Goal: Browse casually

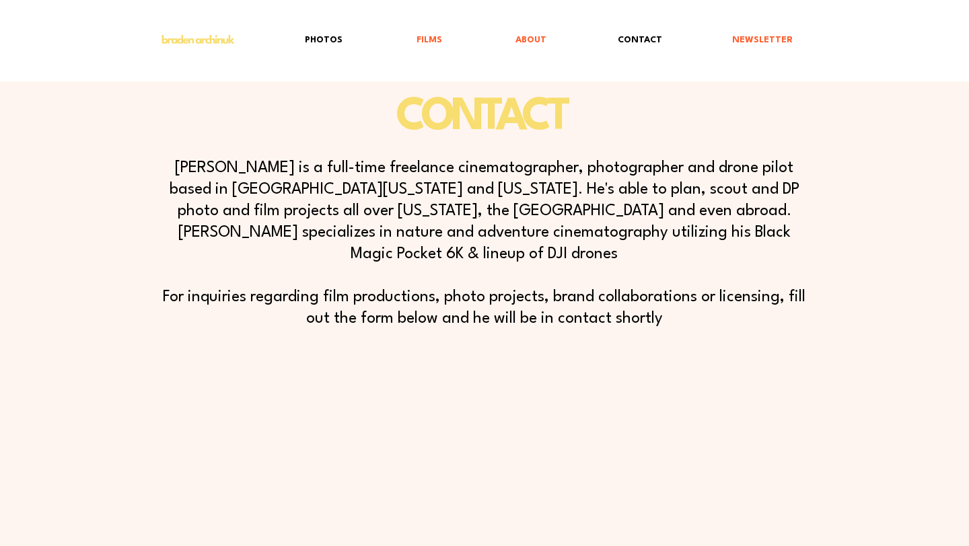
click at [330, 40] on p "PHOTOS" at bounding box center [323, 40] width 51 height 31
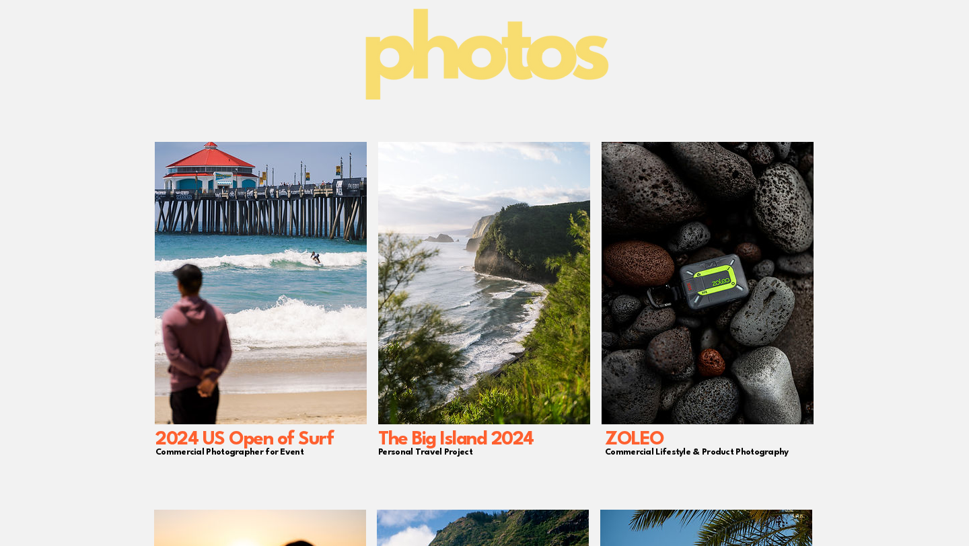
scroll to position [106, 0]
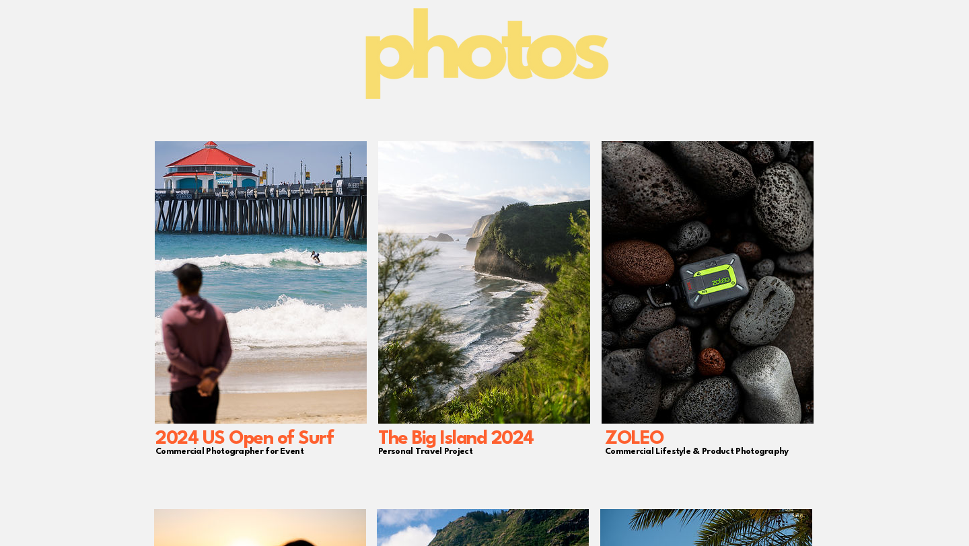
click at [278, 278] on img "main content" at bounding box center [261, 282] width 212 height 282
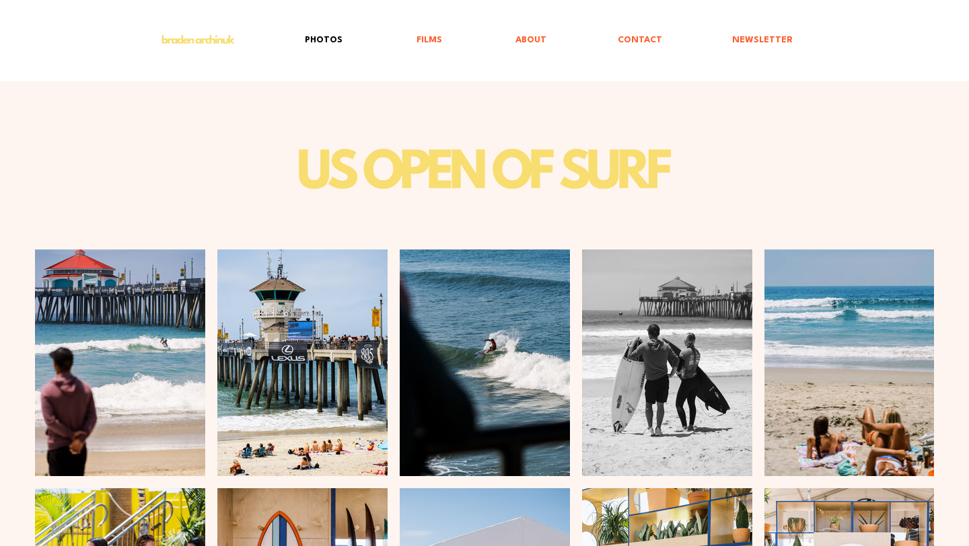
click at [336, 39] on p "PHOTOS" at bounding box center [323, 40] width 51 height 31
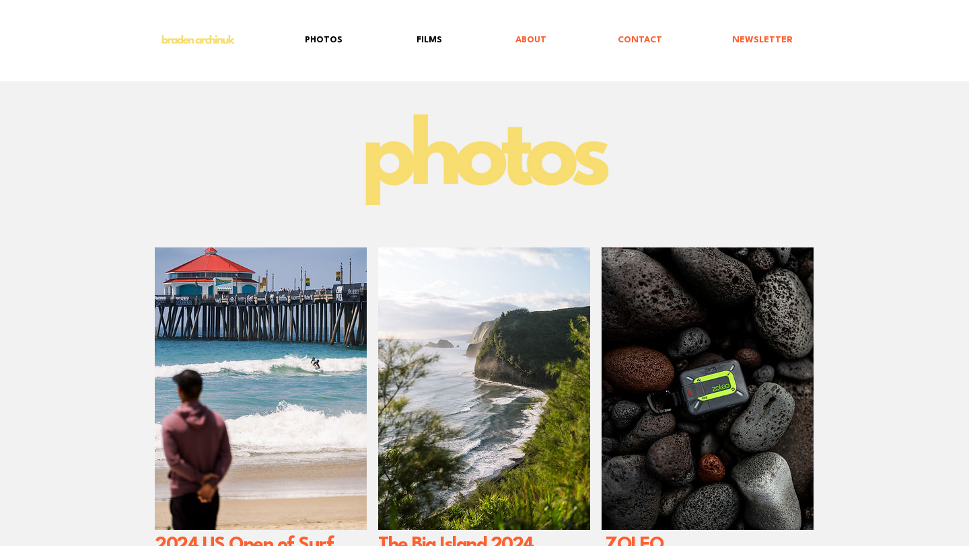
click at [428, 38] on p "FILMS" at bounding box center [429, 40] width 39 height 31
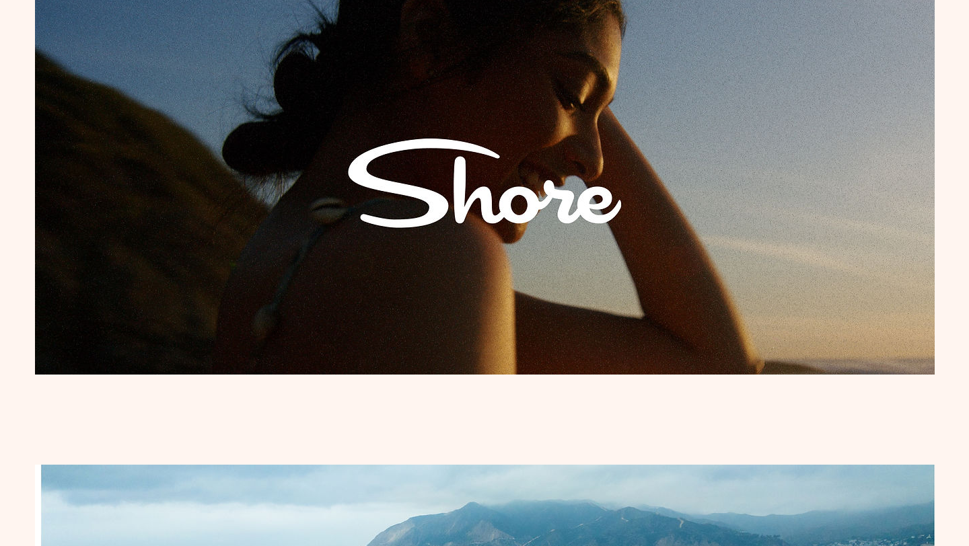
scroll to position [269, 0]
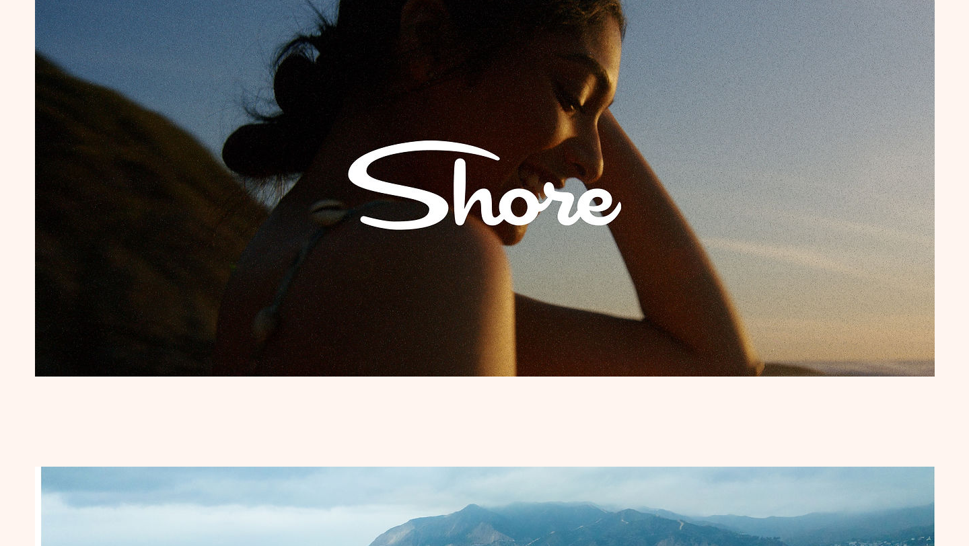
click at [455, 233] on img "main content" at bounding box center [484, 185] width 899 height 383
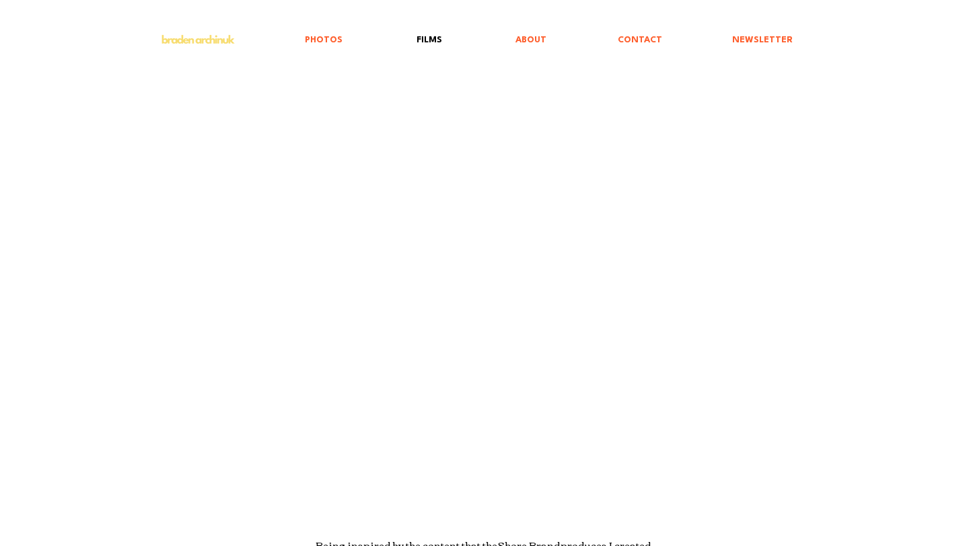
click at [432, 36] on p "FILMS" at bounding box center [429, 40] width 39 height 31
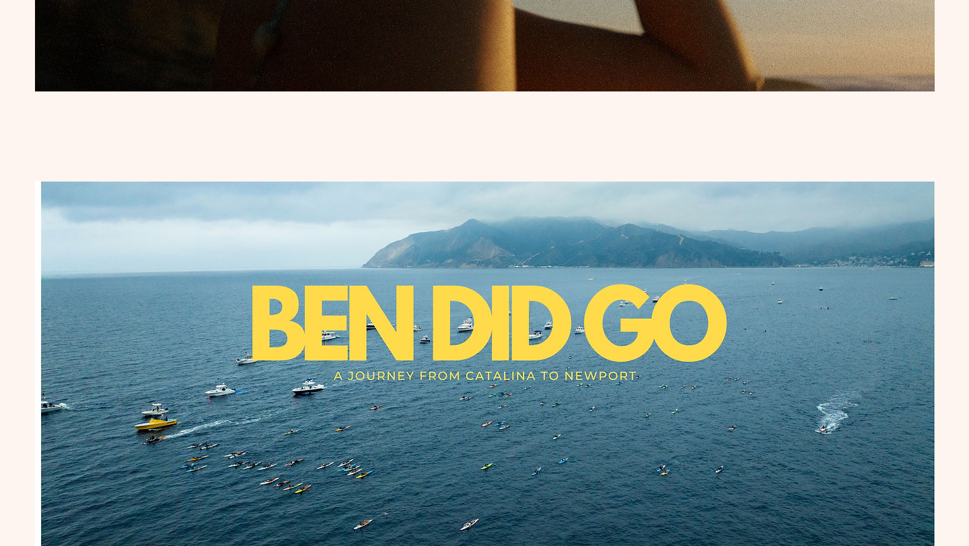
scroll to position [723, 0]
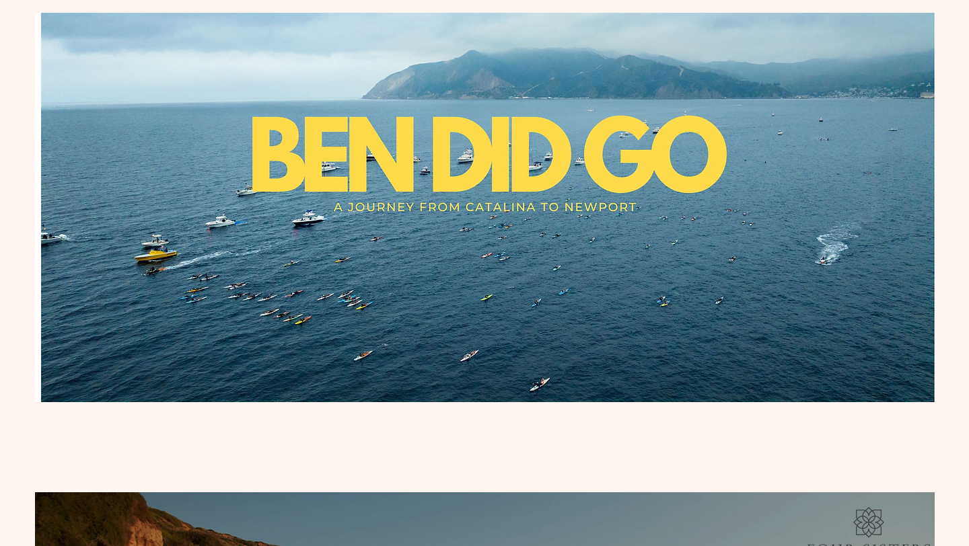
click at [478, 172] on img "main content" at bounding box center [484, 207] width 899 height 389
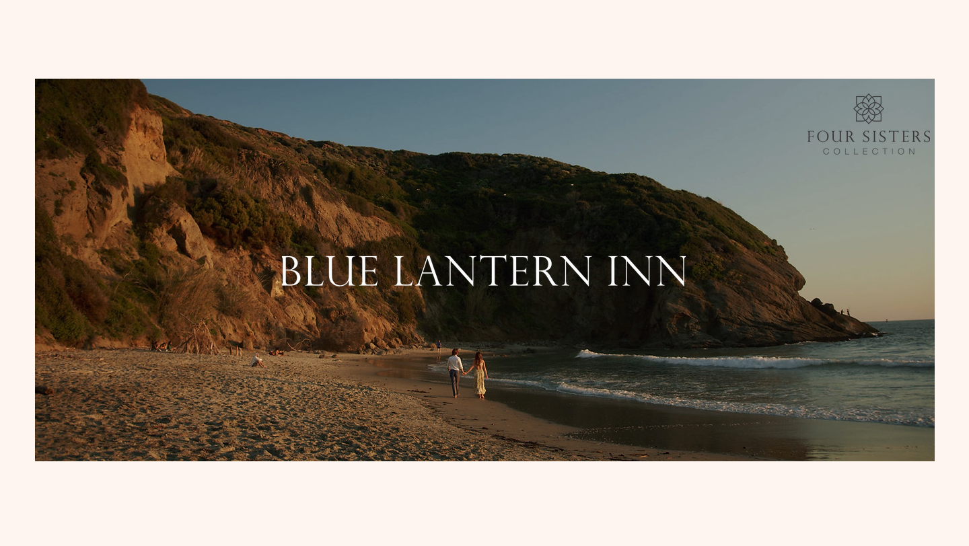
scroll to position [1174, 0]
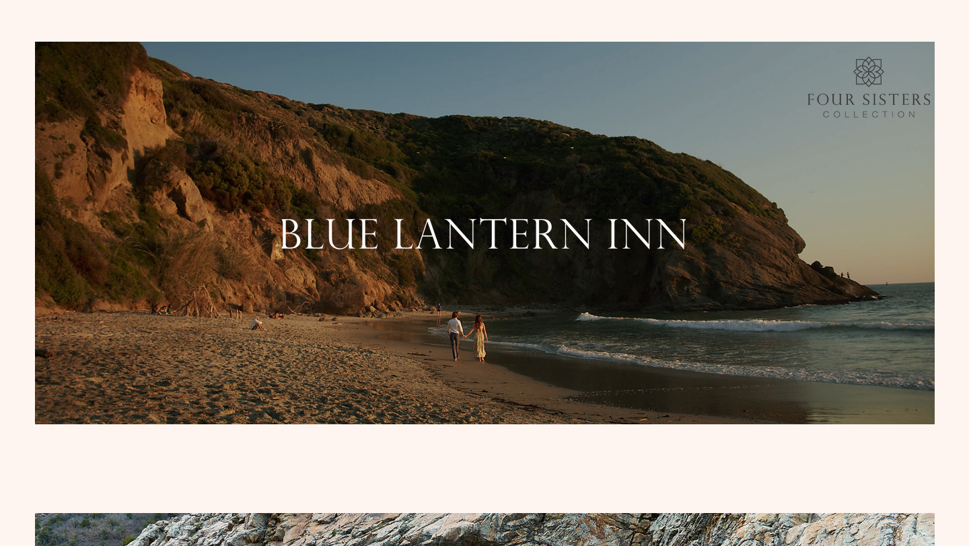
click at [407, 231] on img "main content" at bounding box center [484, 233] width 404 height 34
click at [454, 351] on img "main content" at bounding box center [484, 233] width 899 height 383
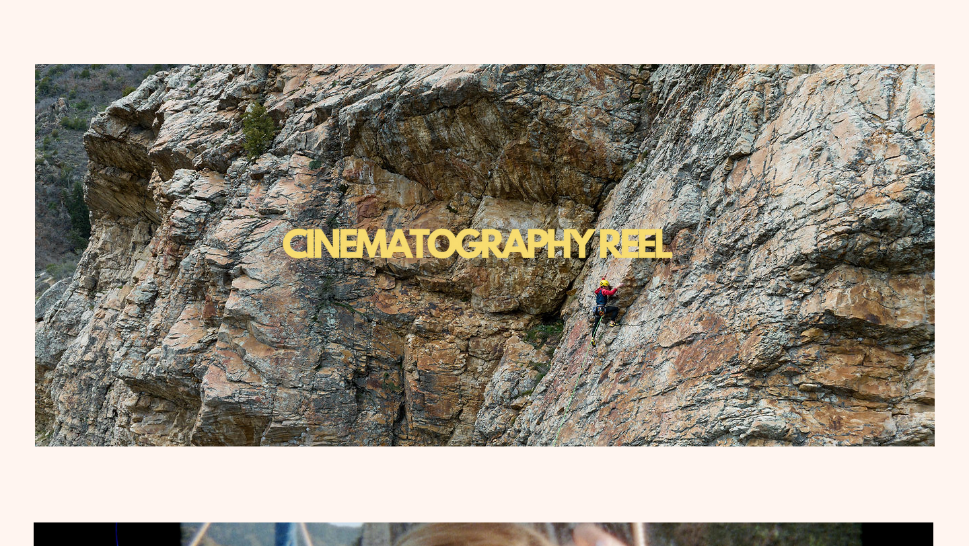
scroll to position [1638, 0]
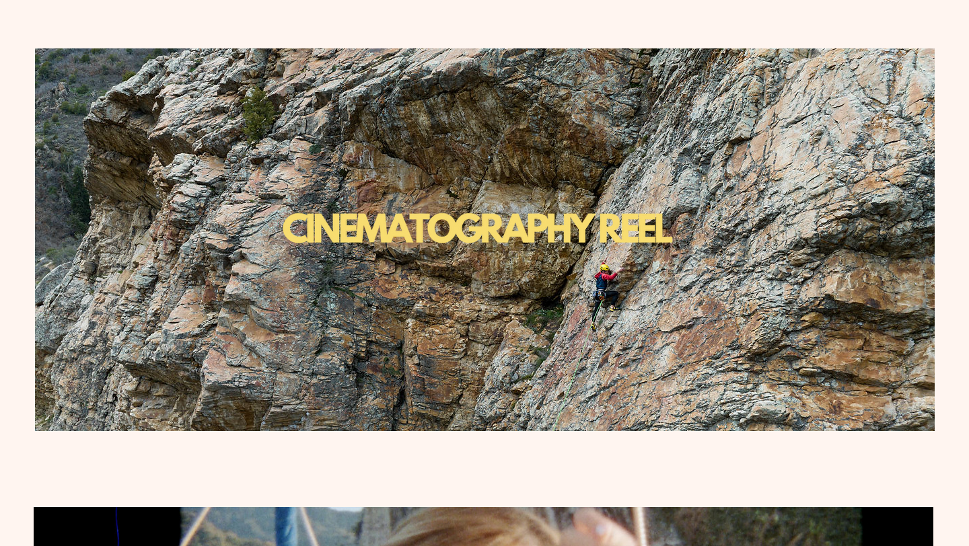
click at [490, 235] on img "main content" at bounding box center [478, 240] width 404 height 404
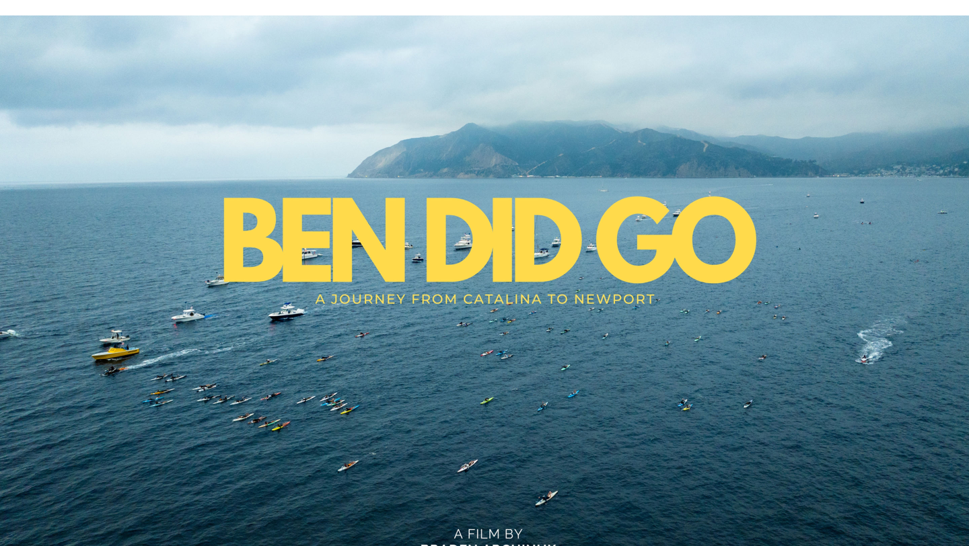
scroll to position [54, 0]
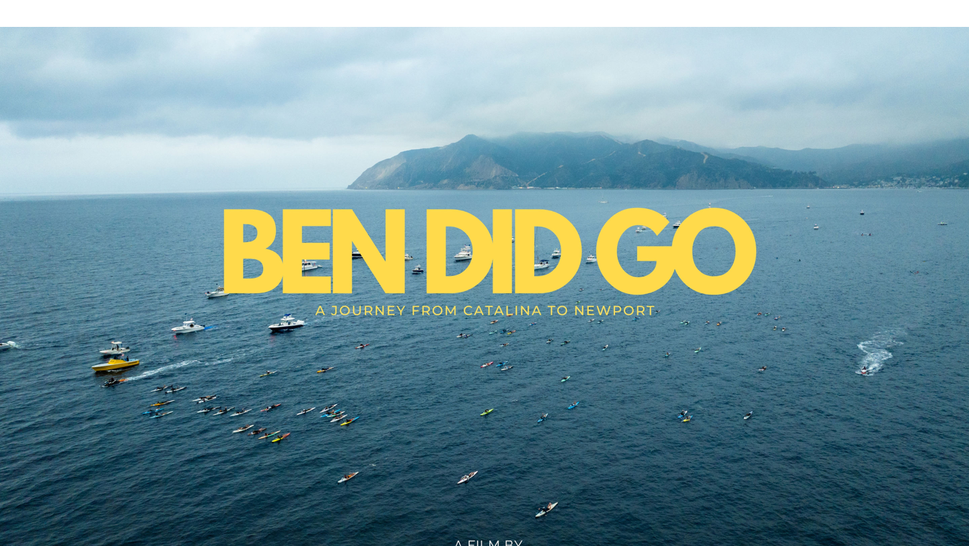
click at [738, 45] on img "main content" at bounding box center [484, 311] width 969 height 568
click at [927, 104] on img "main content" at bounding box center [484, 311] width 969 height 568
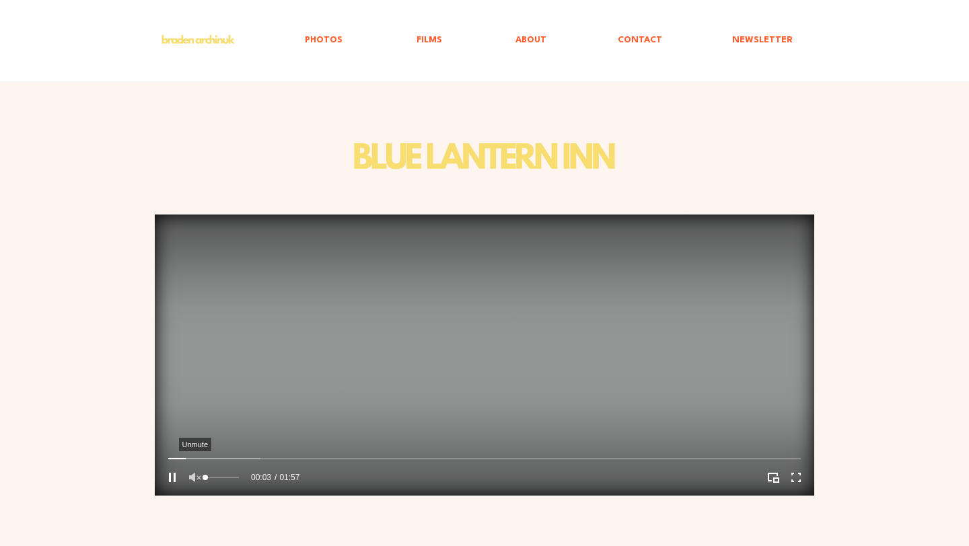
click at [196, 480] on icon "Unmute" at bounding box center [194, 477] width 17 height 17
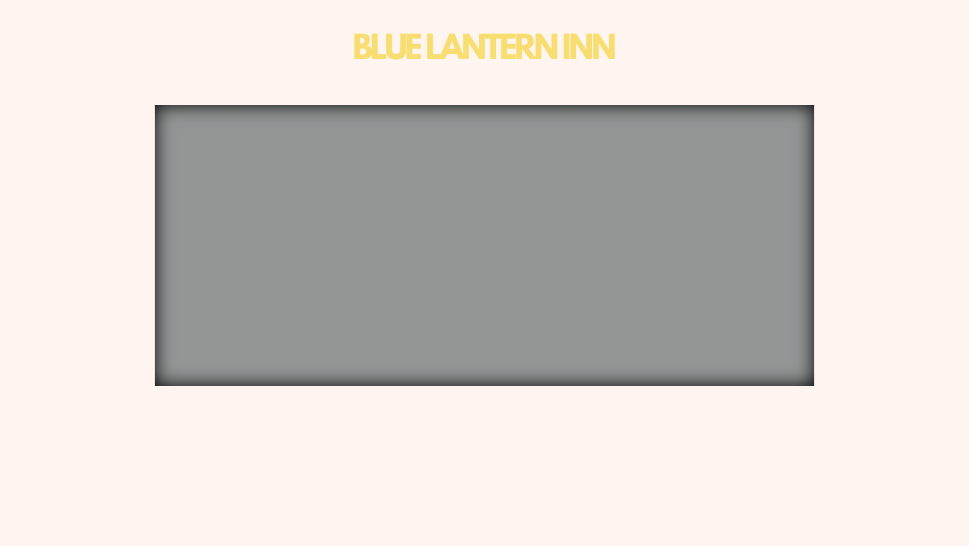
scroll to position [109, 0]
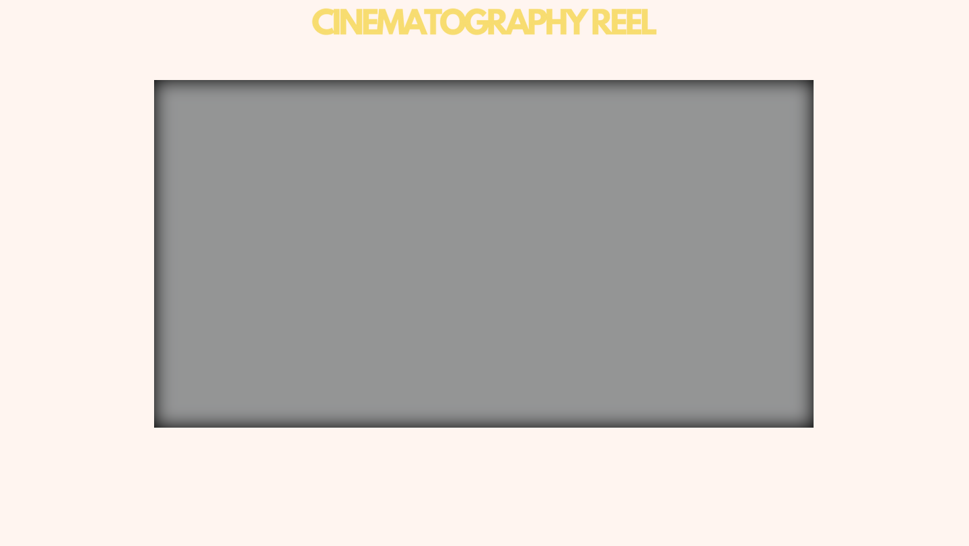
scroll to position [147, 0]
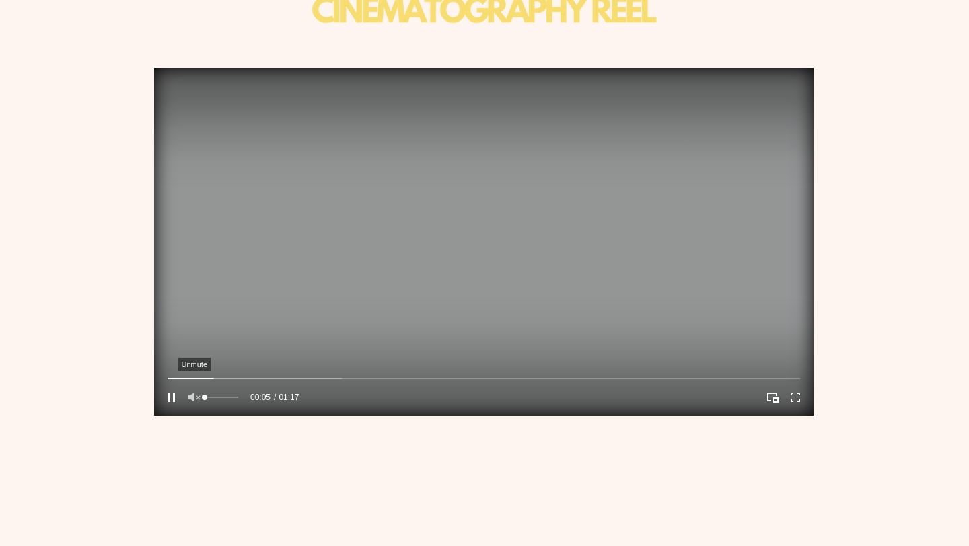
click at [193, 398] on icon "Unmute" at bounding box center [194, 397] width 12 height 9
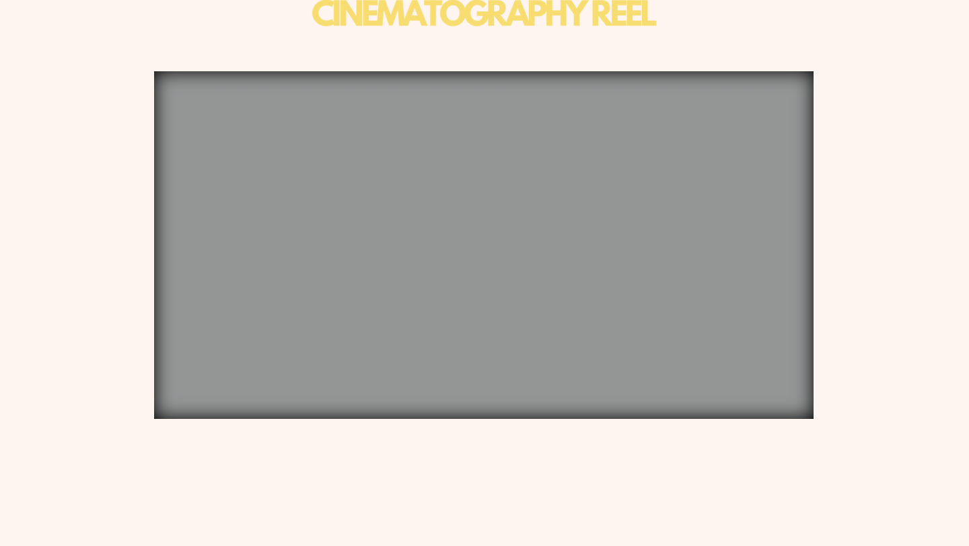
scroll to position [0, 0]
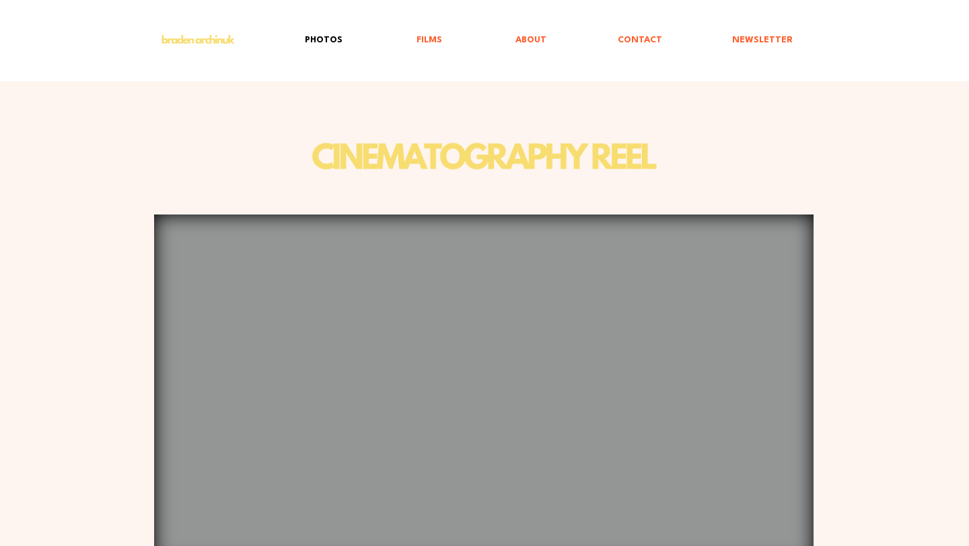
click at [332, 42] on p "PHOTOS" at bounding box center [323, 40] width 51 height 31
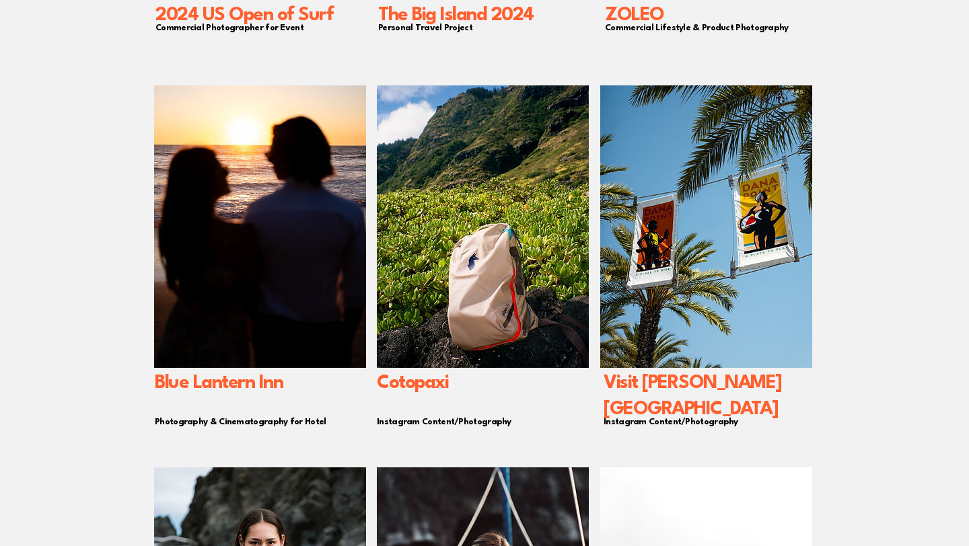
scroll to position [531, 0]
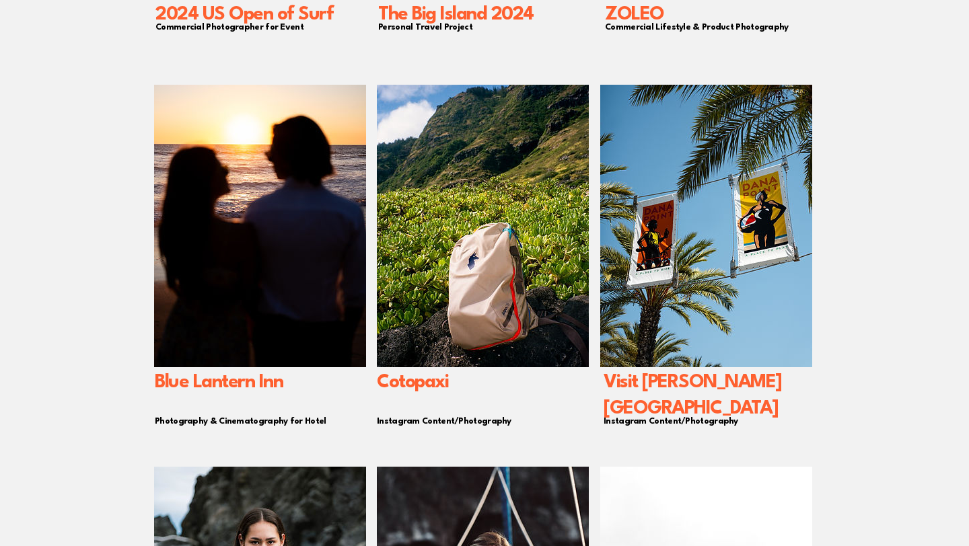
click at [475, 340] on img "main content" at bounding box center [483, 226] width 212 height 282
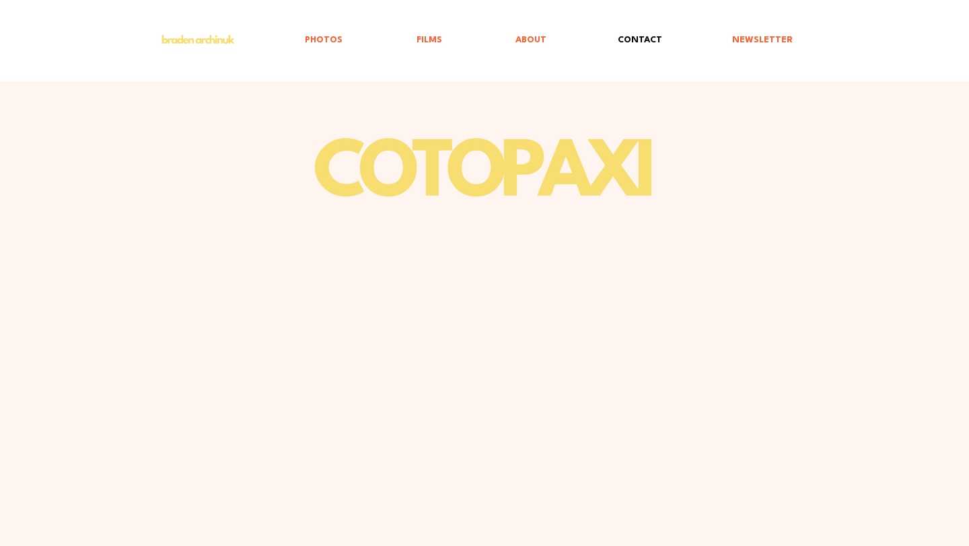
click at [640, 39] on p "CONTACT" at bounding box center [640, 40] width 58 height 31
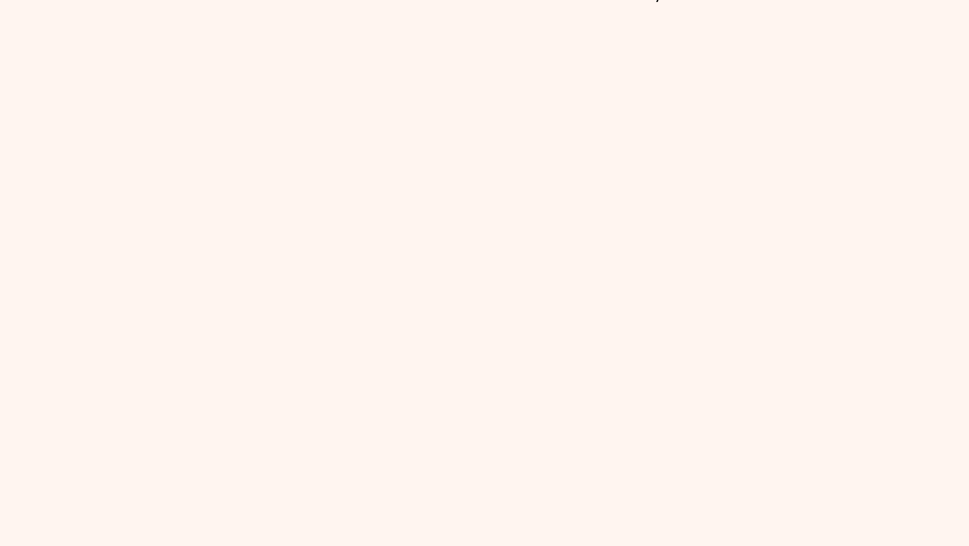
scroll to position [360, 0]
